Goal: Task Accomplishment & Management: Complete application form

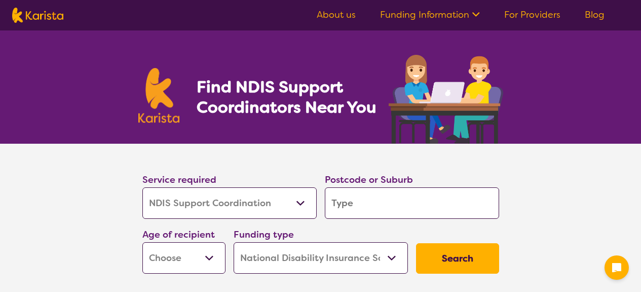
select select "NDIS Support Coordination"
select select "NDIS"
select select "NDIS Support Coordination"
select select "NDIS"
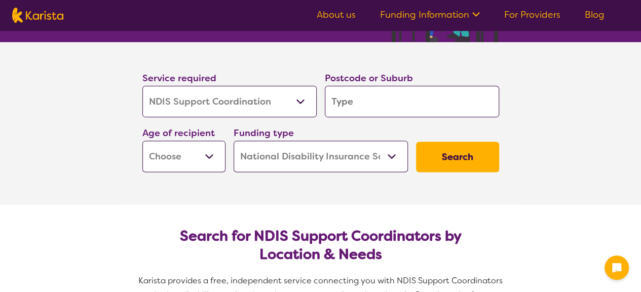
click at [306, 101] on select "Allied Health Assistant Assessment ([MEDICAL_DATA] or [MEDICAL_DATA]) Behaviour…" at bounding box center [229, 101] width 174 height 31
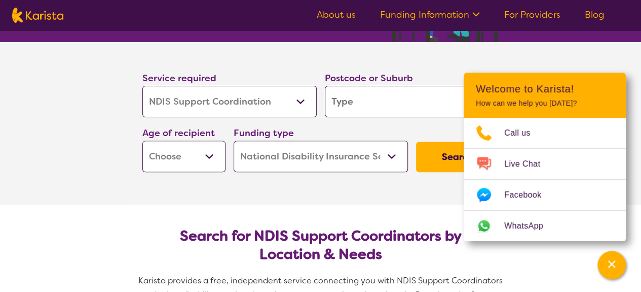
click at [306, 101] on select "Allied Health Assistant Assessment (ADHD or Autism) Behaviour support Counselli…" at bounding box center [229, 101] width 174 height 31
click at [403, 106] on input "search" at bounding box center [412, 101] width 174 height 31
type input "4"
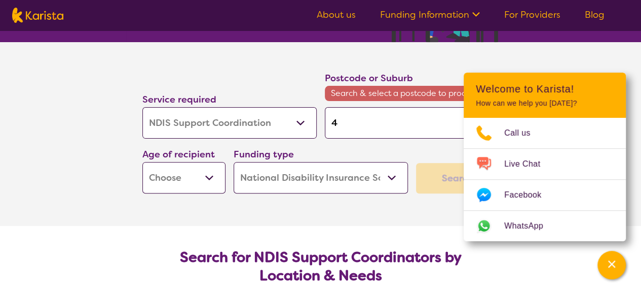
type input "40"
type input "407"
type input "4078"
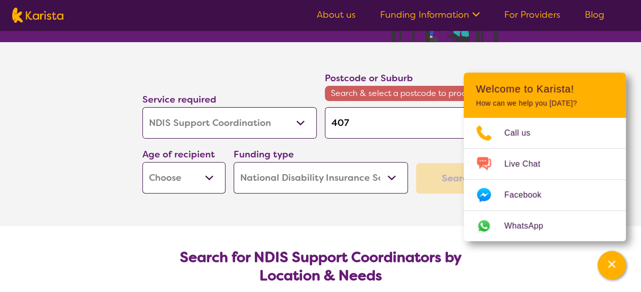
type input "4078"
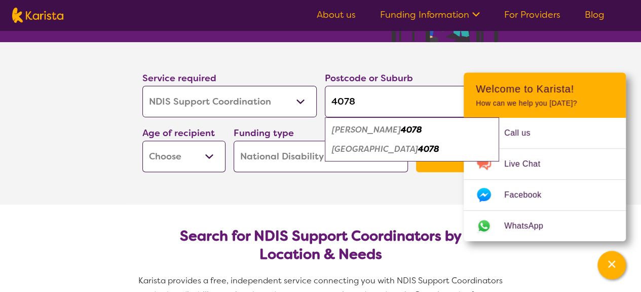
type input "4078"
click at [267, 195] on section "Service required Allied Health Assistant Assessment (ADHD or Autism) Behaviour …" at bounding box center [321, 123] width 406 height 162
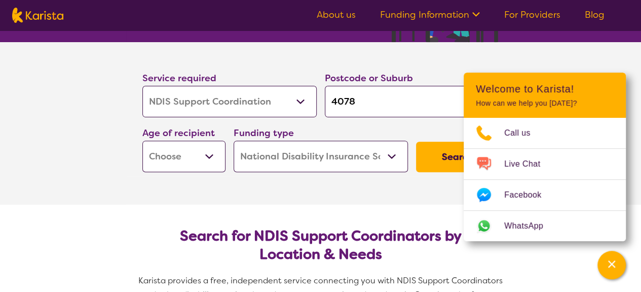
click at [437, 162] on button "Search" at bounding box center [457, 156] width 83 height 30
click at [210, 156] on select "Early Childhood - 0 to 9 Child - 10 to 11 Adolescent - 12 to 17 Adult - 18 to 6…" at bounding box center [183, 155] width 83 height 31
select select "AD"
click at [142, 140] on select "Early Childhood - 0 to 9 Child - 10 to 11 Adolescent - 12 to 17 Adult - 18 to 6…" at bounding box center [183, 155] width 83 height 31
select select "AD"
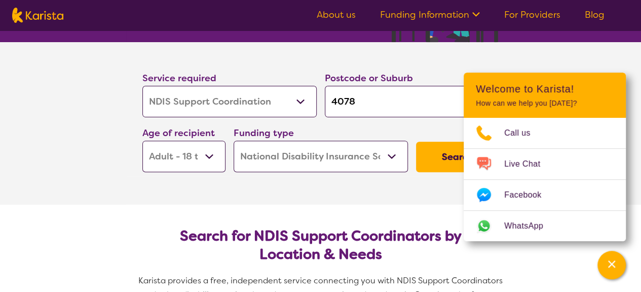
click at [425, 162] on button "Search" at bounding box center [457, 156] width 83 height 30
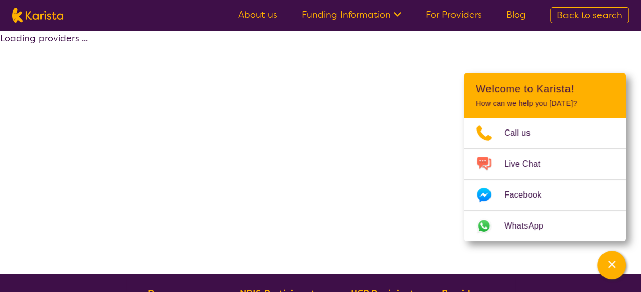
select select "by_score"
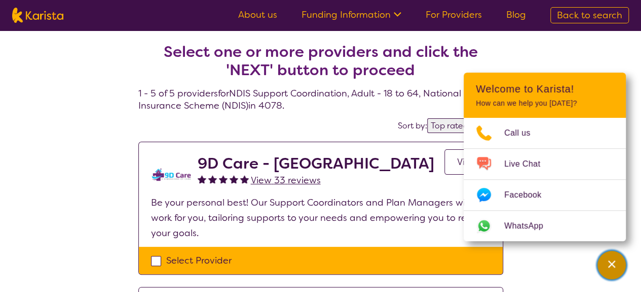
click at [607, 260] on icon "Channel Menu" at bounding box center [612, 264] width 10 height 10
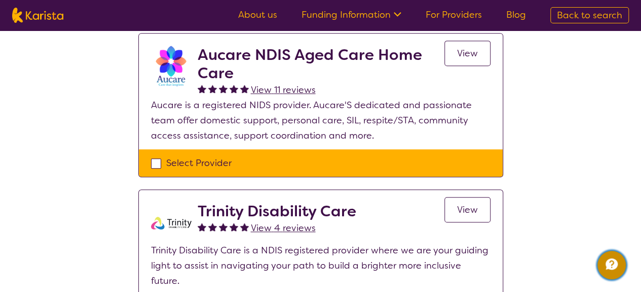
scroll to position [355, 0]
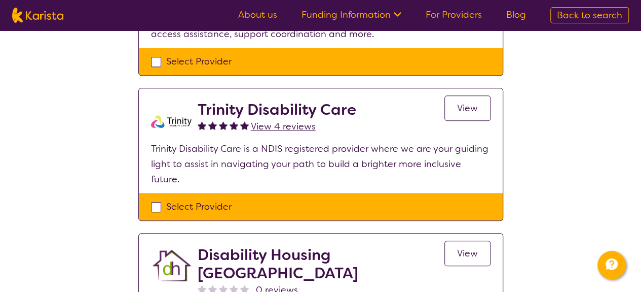
click at [555, 179] on div "Select one or more providers and click the 'NEXT' button to proceed 1 - 5 of 5 …" at bounding box center [320, 113] width 641 height 876
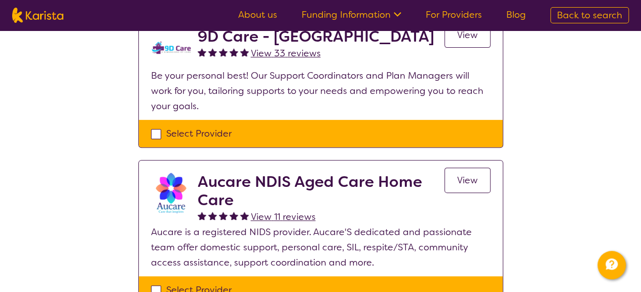
scroll to position [51, 0]
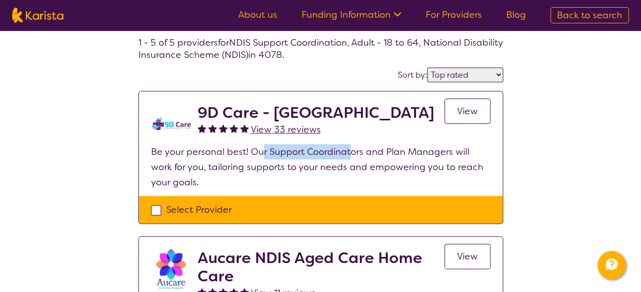
drag, startPoint x: 301, startPoint y: 156, endPoint x: 352, endPoint y: 158, distance: 51.3
click at [351, 158] on p "Be your personal best! Our Support Coordinators and Plan Managers will work for…" at bounding box center [321, 167] width 340 height 46
click at [439, 161] on p "Be your personal best! Our Support Coordinators and Plan Managers will work for…" at bounding box center [321, 167] width 340 height 46
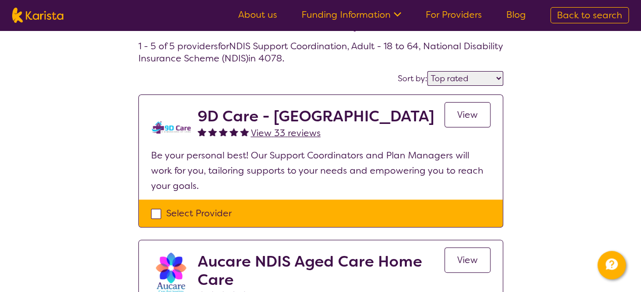
scroll to position [0, 0]
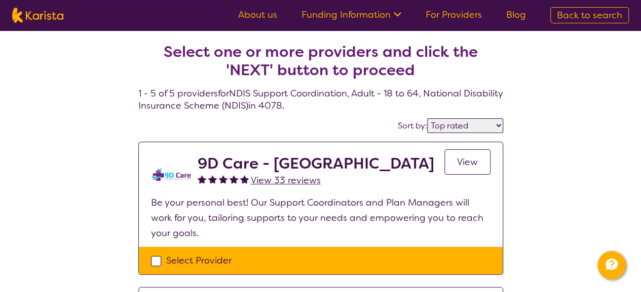
click at [467, 15] on link "For Providers" at bounding box center [454, 15] width 56 height 12
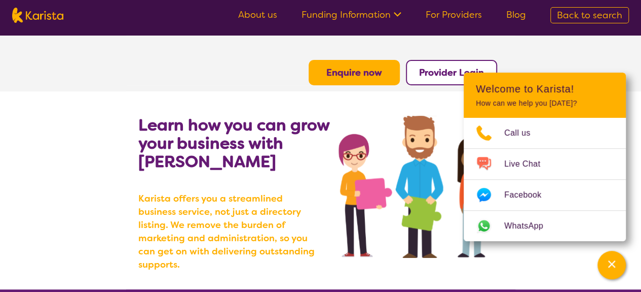
click at [367, 81] on button "Enquire now" at bounding box center [354, 72] width 91 height 25
click at [369, 66] on b "Enquire now" at bounding box center [355, 72] width 56 height 12
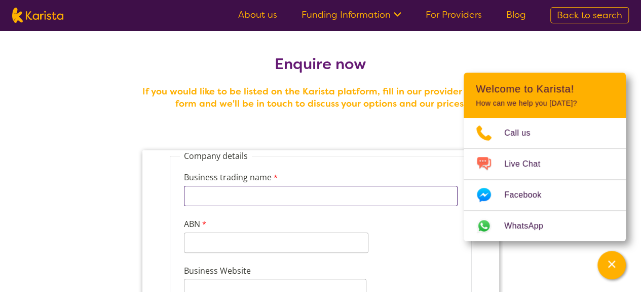
click at [255, 199] on input "Business trading name" at bounding box center [321, 196] width 274 height 20
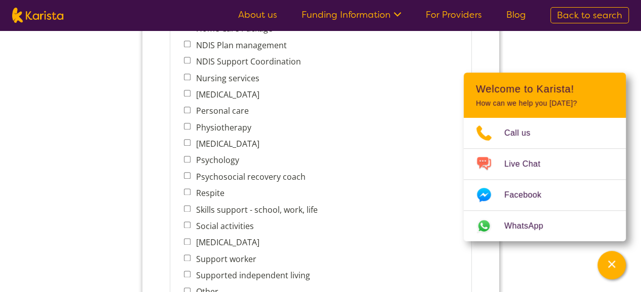
scroll to position [406, 0]
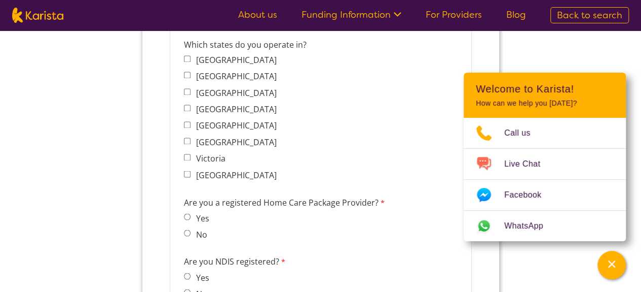
scroll to position [811, 0]
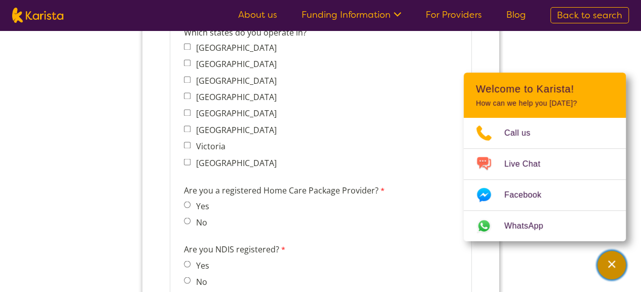
click at [616, 265] on icon "Channel Menu" at bounding box center [612, 264] width 10 height 10
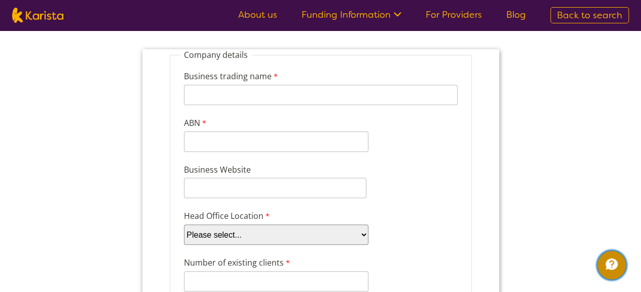
scroll to position [101, 0]
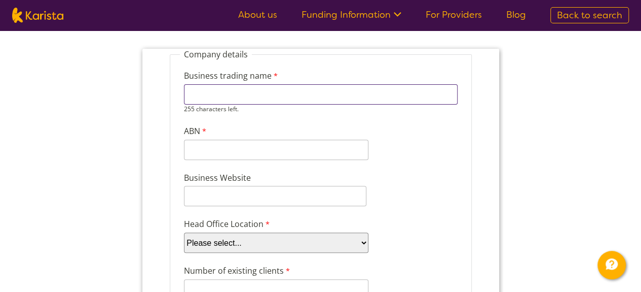
click at [314, 100] on input "Business trading name" at bounding box center [321, 94] width 274 height 20
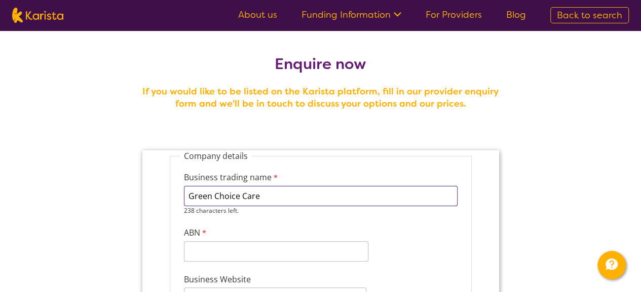
type input "Green Choice Care"
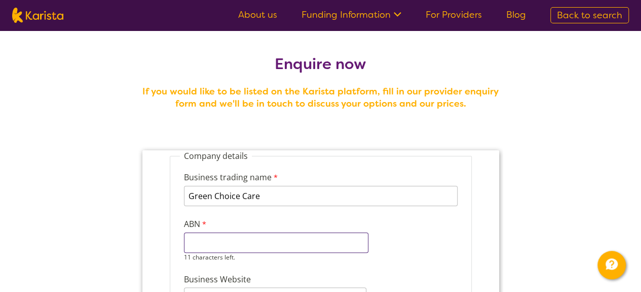
paste input "62667047216"
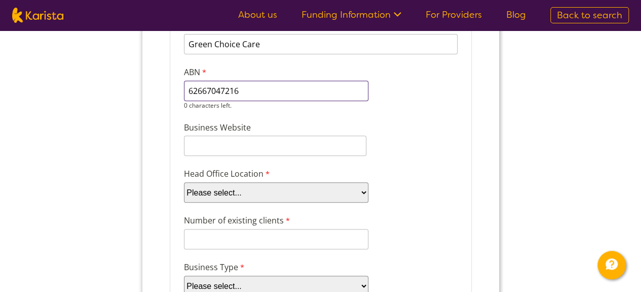
scroll to position [152, 0]
type input "62667047216"
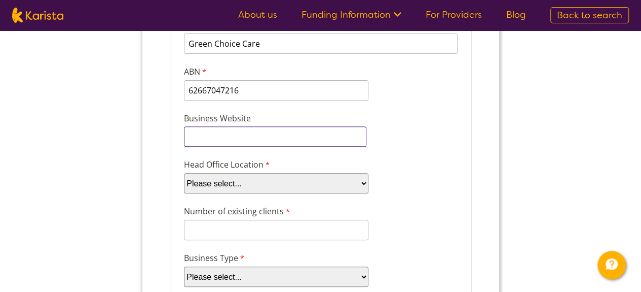
click at [265, 143] on input "Business Website" at bounding box center [275, 136] width 183 height 20
type input "Greenchoicecare.com.au"
click at [284, 186] on select "Please select... ACT NSW NT QLD SA TAS VIC WA" at bounding box center [276, 183] width 185 height 20
select select "tfa_97"
click at [184, 190] on select "Please select... ACT NSW NT QLD SA TAS VIC WA" at bounding box center [276, 183] width 185 height 20
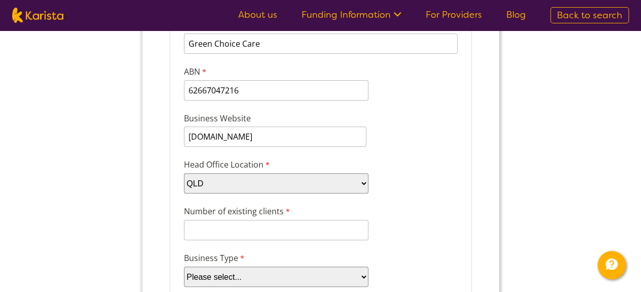
click at [410, 192] on div "Head Office Location Please select... ACT NSW NT QLD SA TAS VIC WA" at bounding box center [320, 175] width 282 height 39
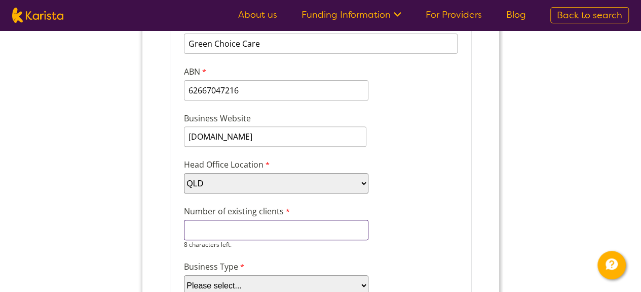
click at [303, 231] on input "Number of existing clients" at bounding box center [276, 230] width 185 height 20
type input "0"
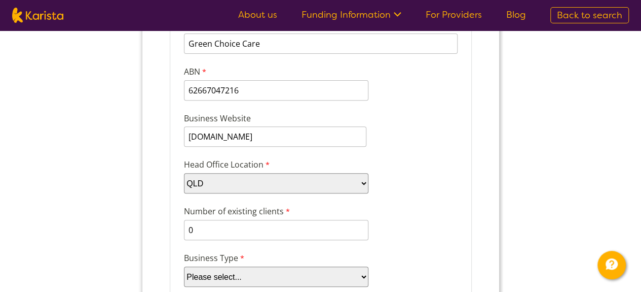
click at [421, 203] on div "Number of existing clients 0 7 characters left." at bounding box center [320, 222] width 282 height 39
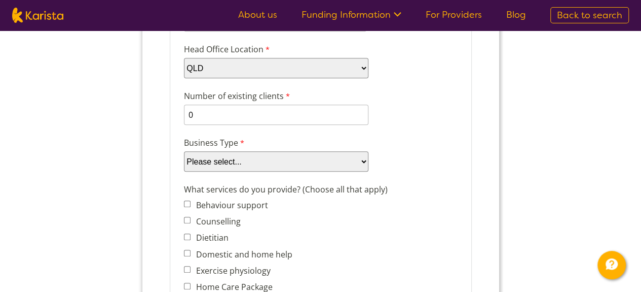
scroll to position [304, 0]
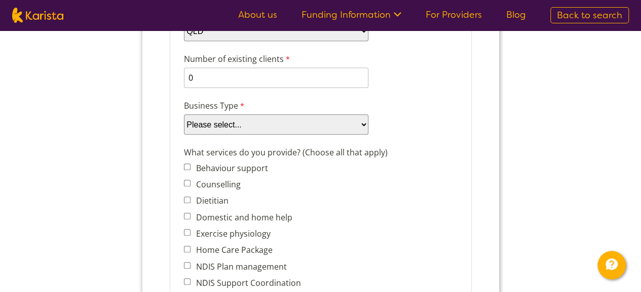
click at [305, 120] on select "Please select... Company Individual/Sole Trader Other (please specify)" at bounding box center [276, 124] width 185 height 20
select select "tfa_87"
click at [184, 134] on select "Please select... Company Individual/Sole Trader Other (please specify)" at bounding box center [276, 124] width 185 height 20
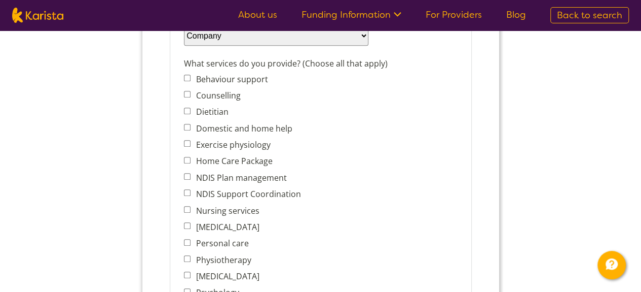
scroll to position [456, 0]
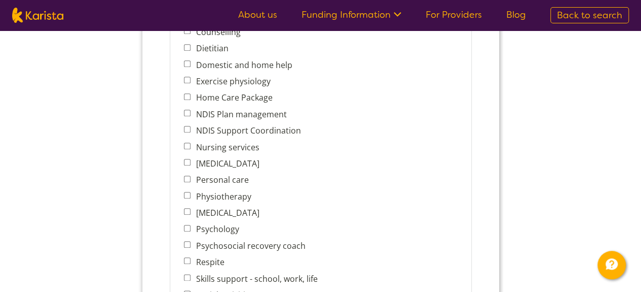
click at [206, 180] on label "Personal care" at bounding box center [220, 179] width 56 height 11
click at [190, 180] on input "Personal care" at bounding box center [187, 178] width 7 height 7
checkbox input "true"
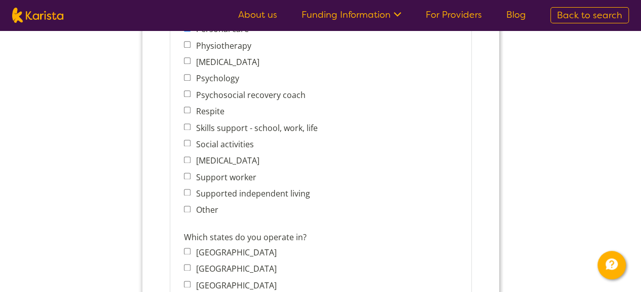
scroll to position [608, 0]
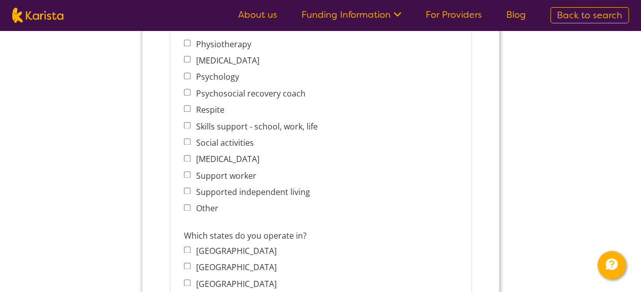
click at [232, 170] on label "Support worker" at bounding box center [223, 175] width 63 height 11
click at [190, 171] on input "Support worker" at bounding box center [187, 174] width 7 height 7
checkbox input "true"
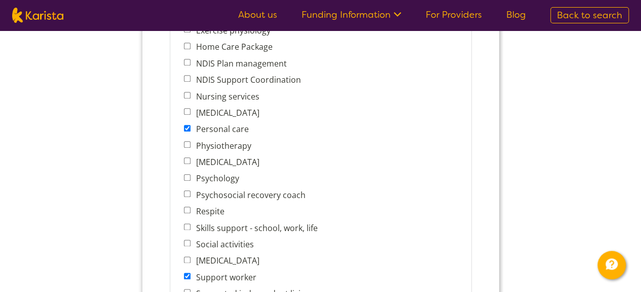
scroll to position [558, 0]
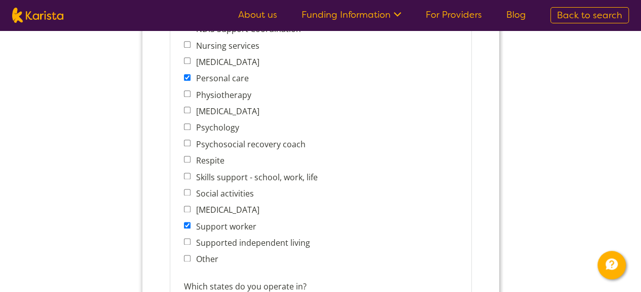
click at [239, 195] on label "Social activities" at bounding box center [222, 193] width 61 height 11
click at [190, 195] on input "Social activities" at bounding box center [187, 192] width 7 height 7
checkbox input "true"
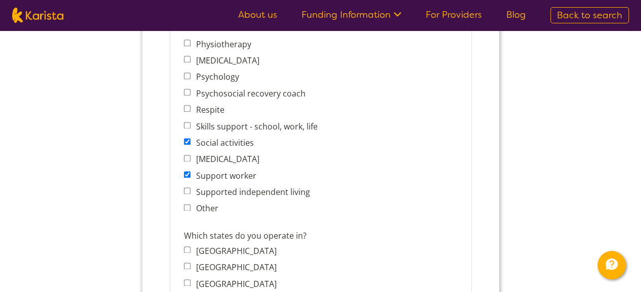
scroll to position [710, 0]
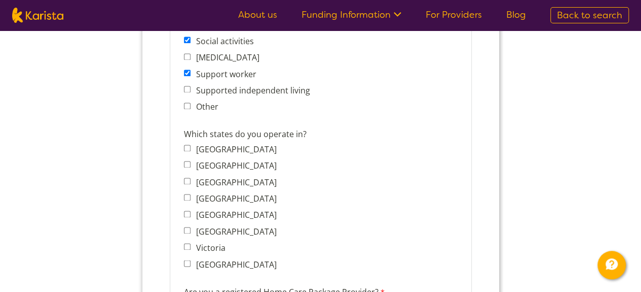
click at [211, 201] on label "Queensland" at bounding box center [234, 198] width 84 height 11
click at [190, 200] on input "Queensland" at bounding box center [187, 197] width 7 height 7
checkbox input "true"
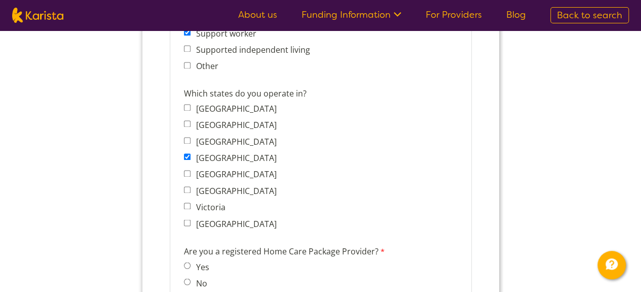
scroll to position [811, 0]
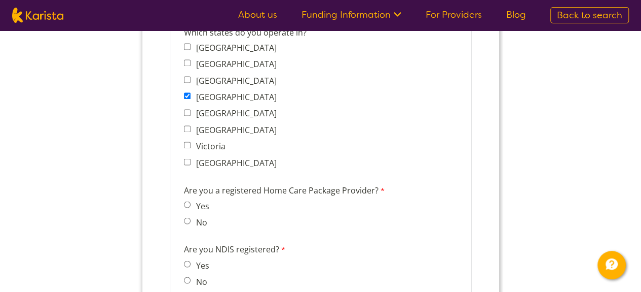
click at [188, 219] on input "No" at bounding box center [187, 220] width 7 height 7
radio input "true"
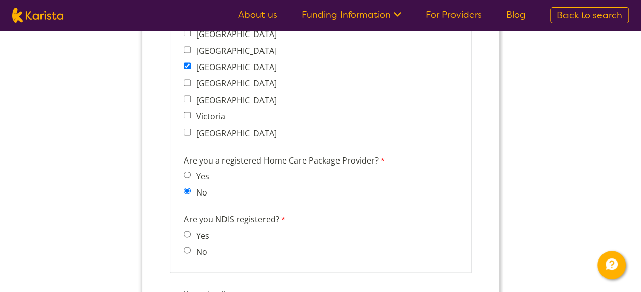
scroll to position [862, 0]
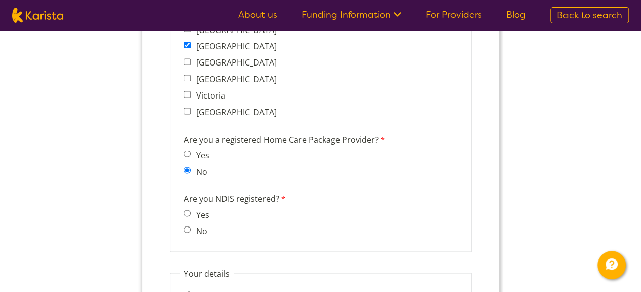
click at [195, 231] on label "No" at bounding box center [199, 230] width 14 height 11
click at [190, 231] on input "No" at bounding box center [187, 229] width 7 height 7
radio input "true"
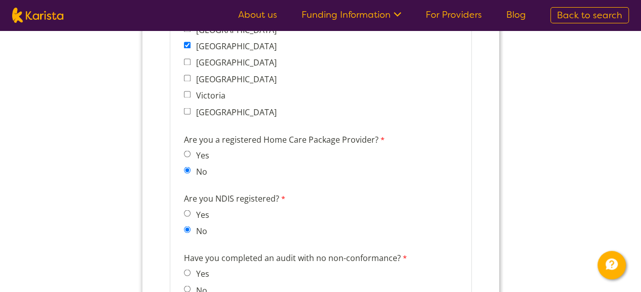
scroll to position [913, 0]
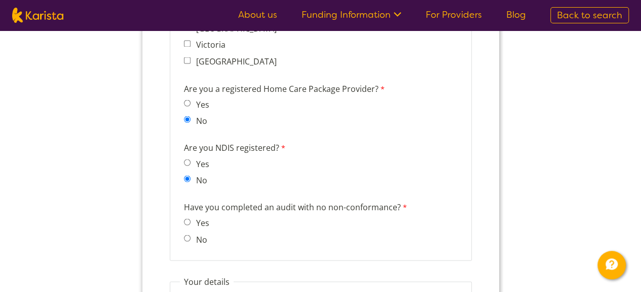
click at [184, 238] on input "No" at bounding box center [187, 237] width 7 height 7
radio input "true"
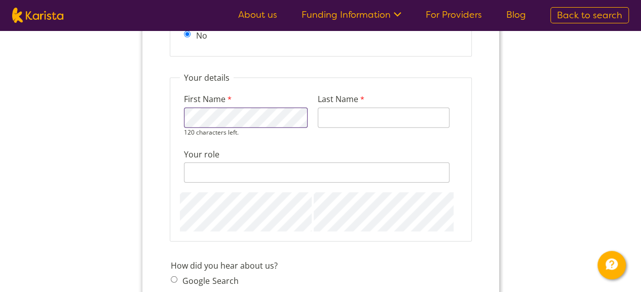
scroll to position [1115, 0]
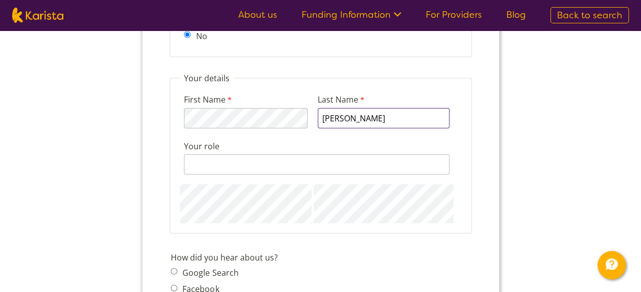
type input "Budhathoki"
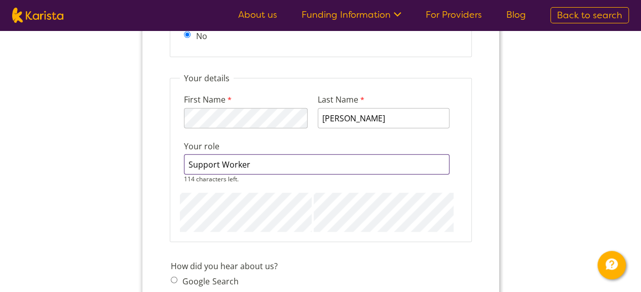
type input "Support Worker"
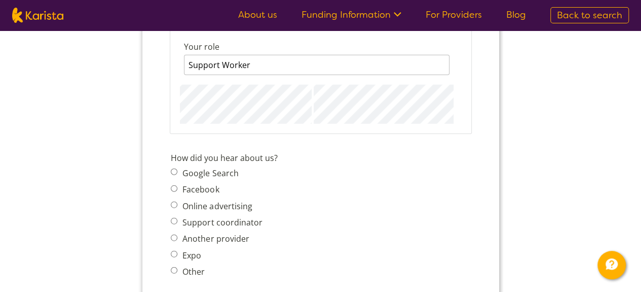
scroll to position [1217, 0]
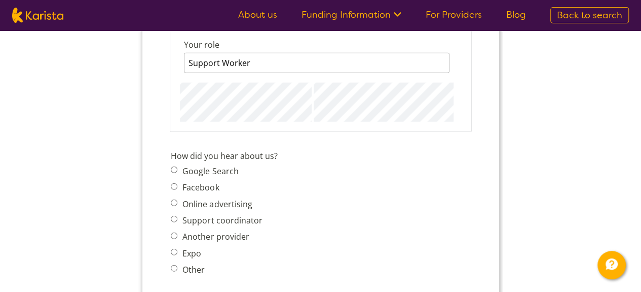
click at [228, 172] on label "Google Search" at bounding box center [208, 170] width 59 height 11
click at [177, 172] on input "Google Search" at bounding box center [173, 169] width 7 height 7
radio input "true"
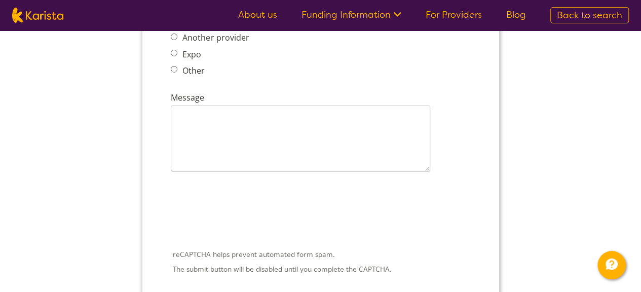
scroll to position [1420, 0]
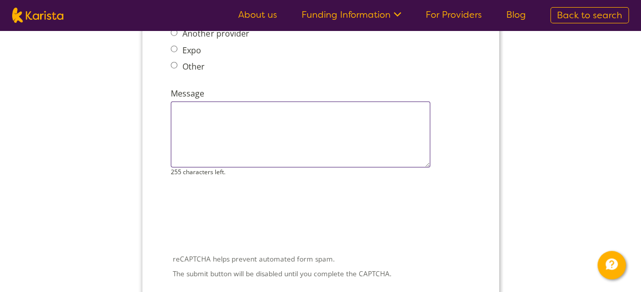
click at [244, 118] on textarea "Message" at bounding box center [300, 134] width 260 height 66
paste textarea "I’m reaching out from Green Choice Care, a disability support provider currentl…"
type textarea "I’m reaching out from Green Choice Care, a disability support provider currentl…"
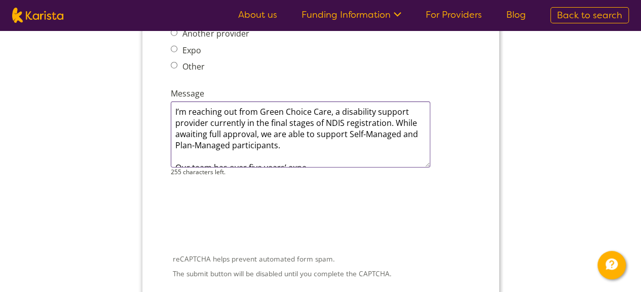
scroll to position [7, 0]
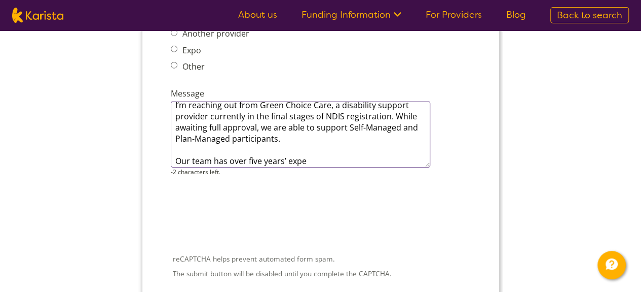
drag, startPoint x: 294, startPoint y: 159, endPoint x: 169, endPoint y: 155, distance: 124.8
click at [169, 155] on div "Message I’m reaching out from Green Choice Care, a disability support provider …" at bounding box center [320, 131] width 308 height 93
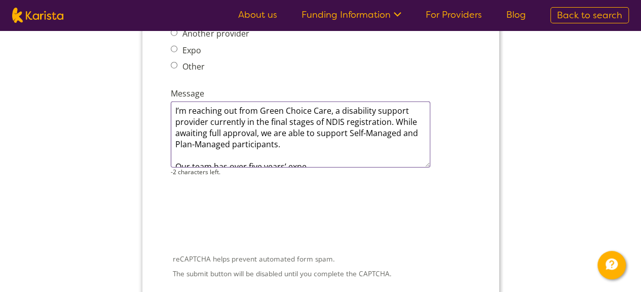
scroll to position [0, 0]
click at [320, 156] on textarea "I’m reaching out from Green Choice Care, a disability support provider currentl…" at bounding box center [300, 134] width 260 height 66
click at [313, 160] on textarea "I’m reaching out from Green Choice Care, a disability support provider currentl…" at bounding box center [300, 134] width 260 height 66
drag, startPoint x: 289, startPoint y: 155, endPoint x: 167, endPoint y: 106, distance: 131.5
click at [167, 106] on div "Message I’m reaching out from Green Choice Care, a disability support provider …" at bounding box center [320, 131] width 308 height 93
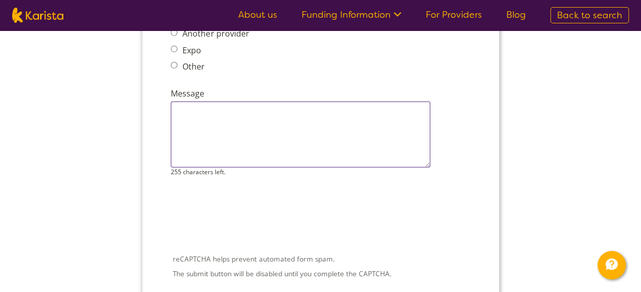
click at [322, 134] on textarea "Message" at bounding box center [300, 134] width 260 height 66
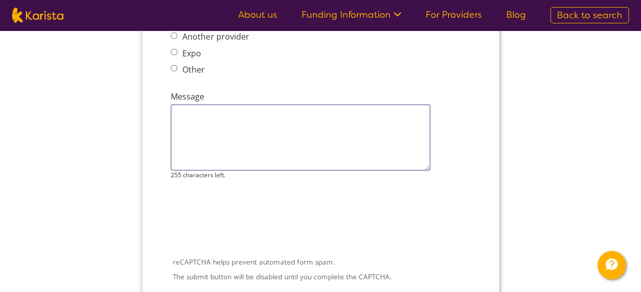
scroll to position [1420, 0]
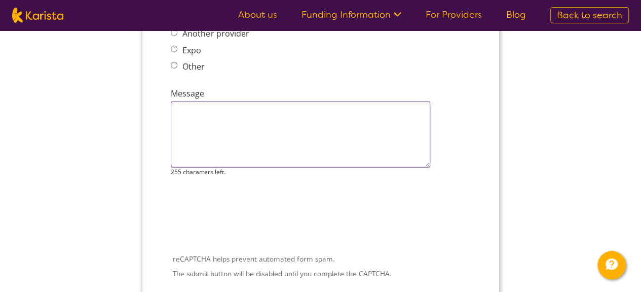
click at [265, 137] on textarea "Message" at bounding box center [300, 134] width 260 height 66
paste textarea "I’m from Green Choice Care, a disability support provider eligible to assist Se…"
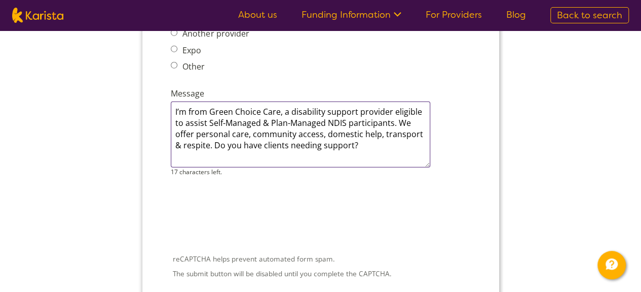
click at [184, 109] on textarea "I’m from Green Choice Care, a disability support provider eligible to assist Se…" at bounding box center [300, 134] width 260 height 66
drag, startPoint x: 184, startPoint y: 109, endPoint x: 188, endPoint y: 112, distance: 5.5
click at [183, 110] on textarea "I’m from Green Choice Care, a disability support provider eligible to assist Se…" at bounding box center [300, 134] width 260 height 66
click at [184, 111] on textarea "I ’mfrom Green Choice Care, a disability support provider eligible to assist Se…" at bounding box center [300, 134] width 260 height 66
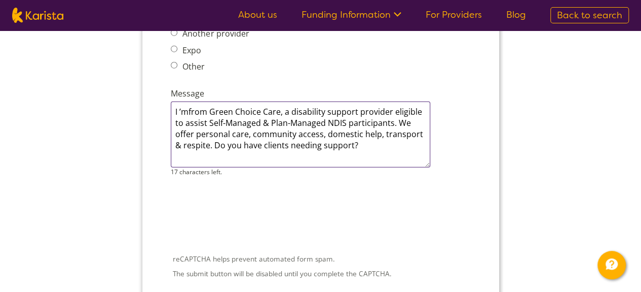
drag, startPoint x: 188, startPoint y: 110, endPoint x: 173, endPoint y: 108, distance: 14.8
click at [173, 108] on textarea "I ’mfrom Green Choice Care, a disability support provider eligible to assist Se…" at bounding box center [300, 134] width 260 height 66
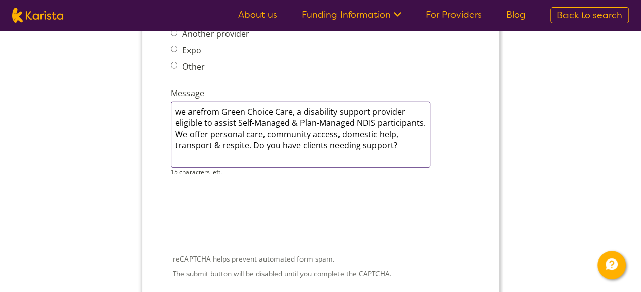
click at [183, 110] on textarea "we arefrom Green Choice Care, a disability support provider eligible to assist …" at bounding box center [300, 134] width 260 height 66
click at [202, 112] on textarea "We arefrom Green Choice Care, a disability support provider eligible to assist …" at bounding box center [300, 134] width 260 height 66
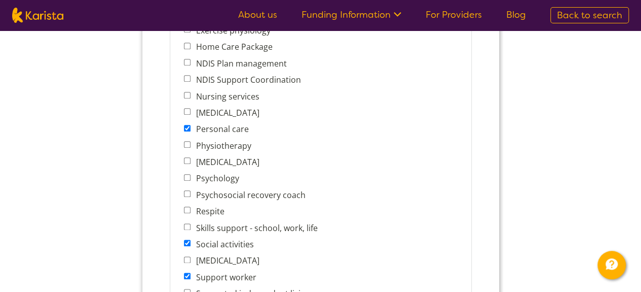
scroll to position [456, 0]
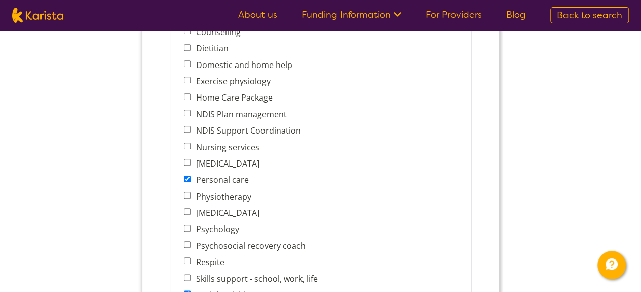
type textarea "We are from Green Choice Care, a disability support provider eligible to assist…"
click at [186, 112] on input "NDIS Plan management" at bounding box center [187, 113] width 7 height 7
checkbox input "true"
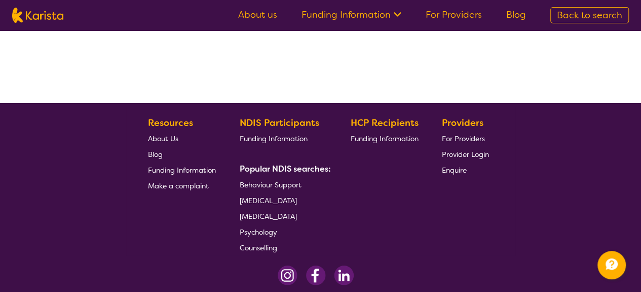
scroll to position [1420, 0]
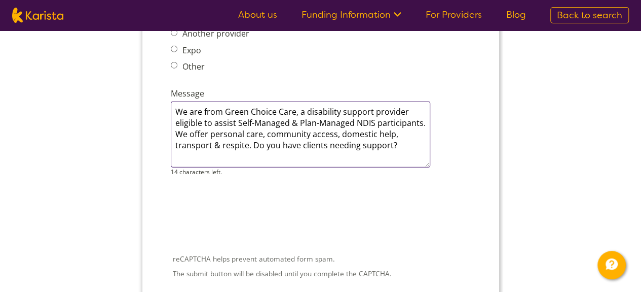
drag, startPoint x: 177, startPoint y: 109, endPoint x: 397, endPoint y: 149, distance: 223.6
click at [397, 149] on textarea "We are from Green Choice Care, a disability support provider eligible to assist…" at bounding box center [300, 134] width 260 height 66
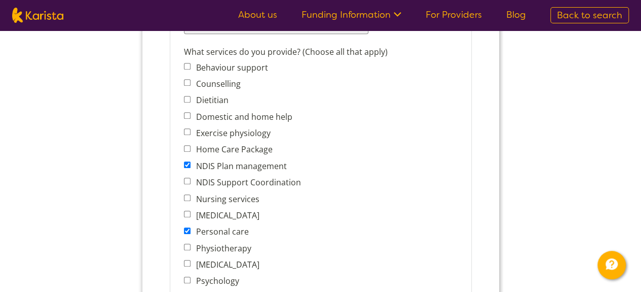
scroll to position [404, 0]
click at [197, 66] on label "Behaviour support" at bounding box center [229, 67] width 75 height 11
click at [190, 66] on input "Behaviour support" at bounding box center [187, 66] width 7 height 7
checkbox input "true"
click at [187, 81] on input "Counselling" at bounding box center [187, 83] width 7 height 7
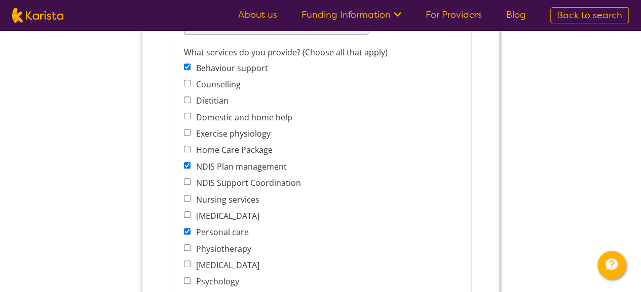
checkbox input "true"
click at [187, 96] on input "Dietitian" at bounding box center [187, 99] width 7 height 7
checkbox input "true"
click at [186, 114] on input "Domestic and home help" at bounding box center [187, 116] width 7 height 7
checkbox input "true"
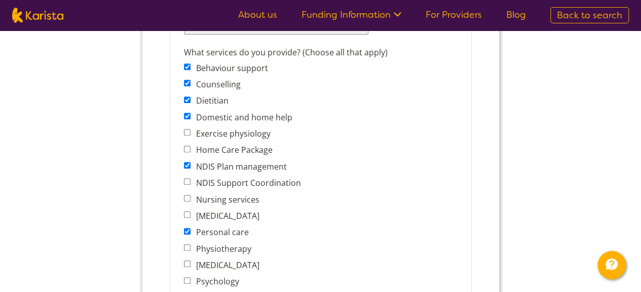
click at [186, 132] on input "Exercise physiology" at bounding box center [187, 132] width 7 height 7
checkbox input "true"
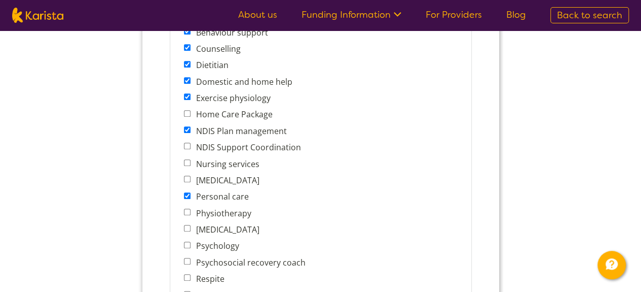
click at [189, 114] on input "Home Care Package" at bounding box center [187, 113] width 7 height 7
checkbox input "true"
click at [189, 142] on input "NDIS Support Coordination" at bounding box center [187, 145] width 7 height 7
checkbox input "false"
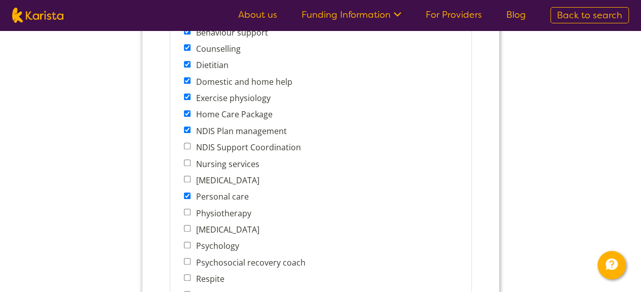
click at [189, 160] on input "Nursing services" at bounding box center [187, 162] width 7 height 7
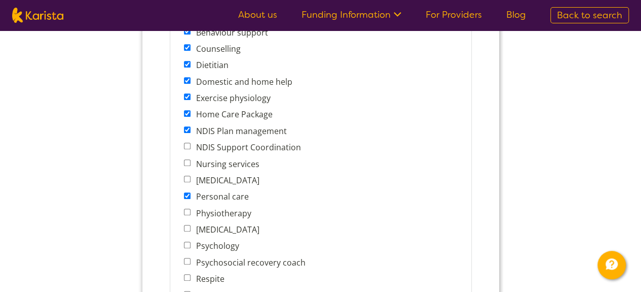
checkbox input "true"
click at [186, 176] on input "[MEDICAL_DATA]" at bounding box center [187, 178] width 7 height 7
checkbox input "true"
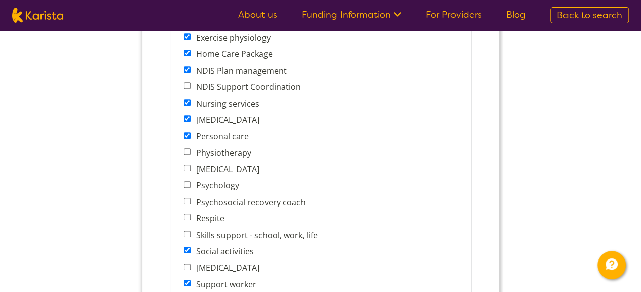
scroll to position [500, 0]
click at [186, 150] on input "Physiotherapy" at bounding box center [187, 151] width 7 height 7
checkbox input "true"
click at [186, 165] on input "[MEDICAL_DATA]" at bounding box center [187, 167] width 7 height 7
checkbox input "true"
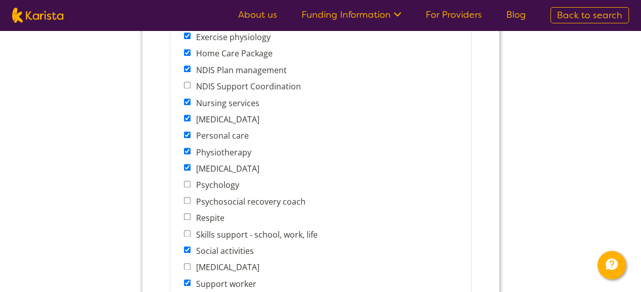
click at [186, 181] on input "Psychology" at bounding box center [187, 184] width 7 height 7
checkbox input "true"
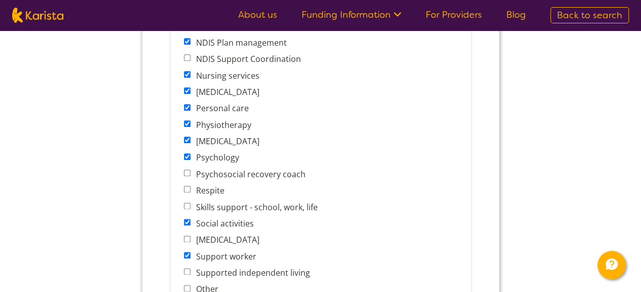
scroll to position [529, 0]
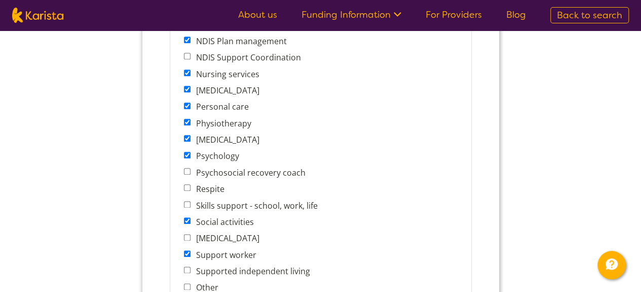
click at [208, 171] on label "Psychosocial recovery coach" at bounding box center [248, 172] width 113 height 11
click at [190, 171] on input "Psychosocial recovery coach" at bounding box center [187, 171] width 7 height 7
checkbox input "true"
click at [207, 188] on label "Respite" at bounding box center [207, 188] width 31 height 11
click at [190, 188] on input "Respite" at bounding box center [187, 187] width 7 height 7
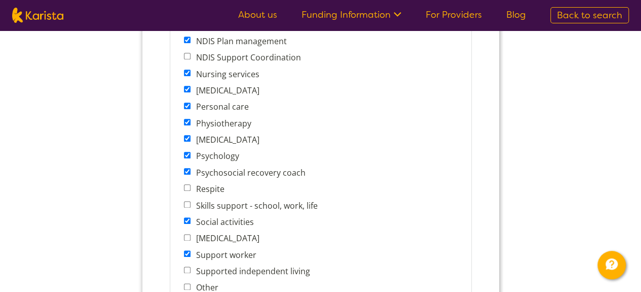
checkbox input "true"
click at [209, 205] on label "Skills support - school, work, life" at bounding box center [254, 205] width 125 height 11
click at [190, 205] on input "Skills support - school, work, life" at bounding box center [187, 204] width 7 height 7
checkbox input "true"
click at [211, 236] on label "[MEDICAL_DATA]" at bounding box center [225, 237] width 66 height 11
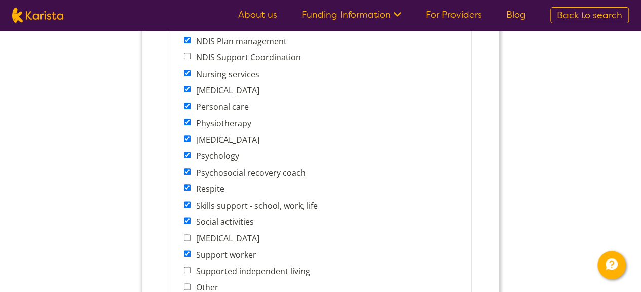
click at [190, 236] on input "[MEDICAL_DATA]" at bounding box center [187, 237] width 7 height 7
checkbox input "true"
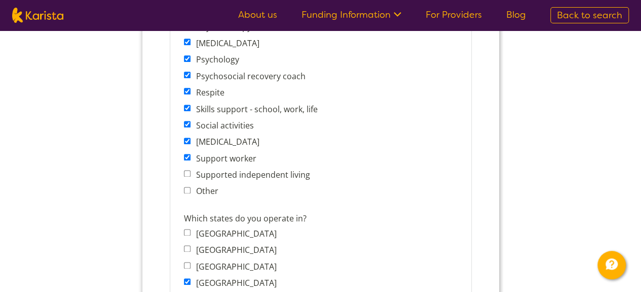
scroll to position [632, 0]
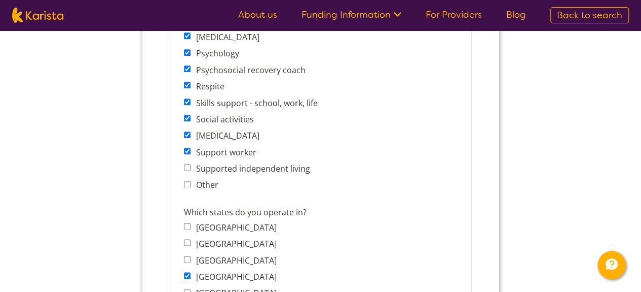
click at [218, 167] on label "Supported independent living" at bounding box center [250, 168] width 117 height 11
click at [190, 167] on input "Supported independent living" at bounding box center [187, 167] width 7 height 7
checkbox input "true"
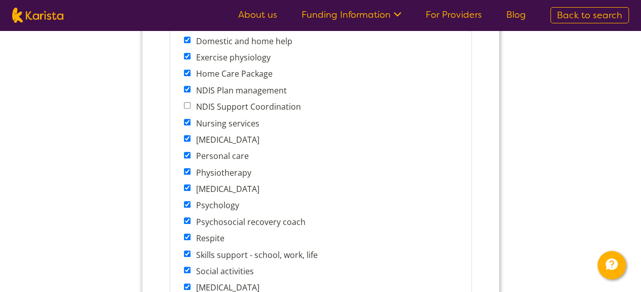
scroll to position [1484, 0]
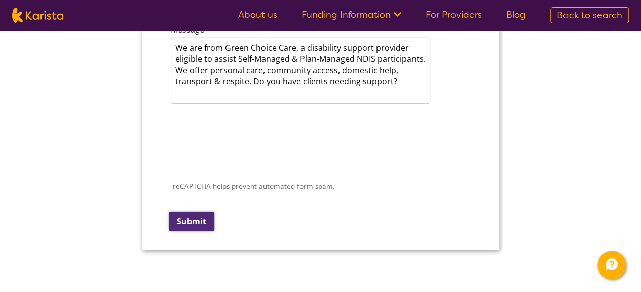
click at [202, 214] on input "Submit" at bounding box center [191, 220] width 46 height 19
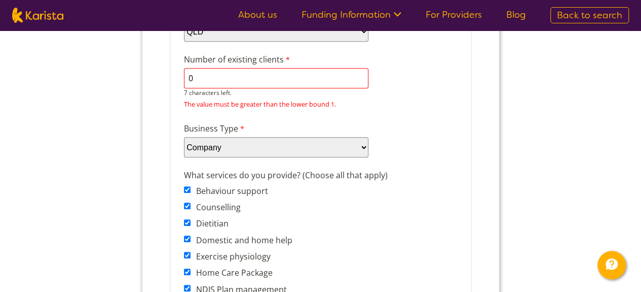
scroll to position [288, 0]
click at [203, 81] on input "0" at bounding box center [276, 78] width 185 height 20
type input "1"
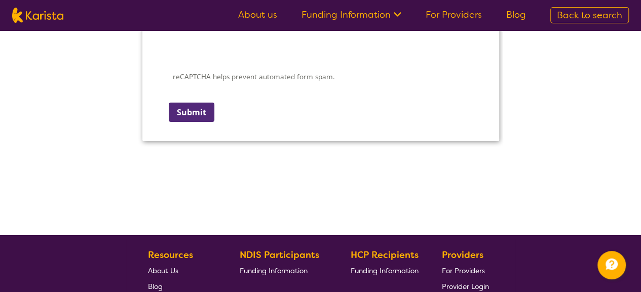
scroll to position [1622, 0]
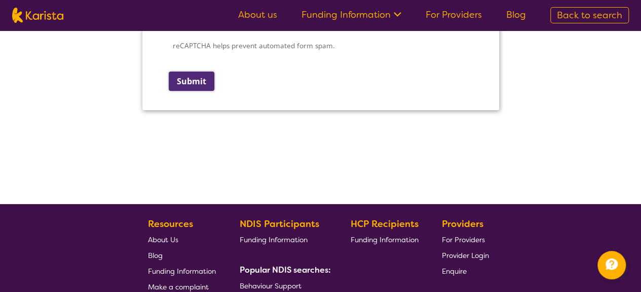
click at [199, 85] on input "Submit" at bounding box center [191, 80] width 46 height 19
